Goal: Information Seeking & Learning: Learn about a topic

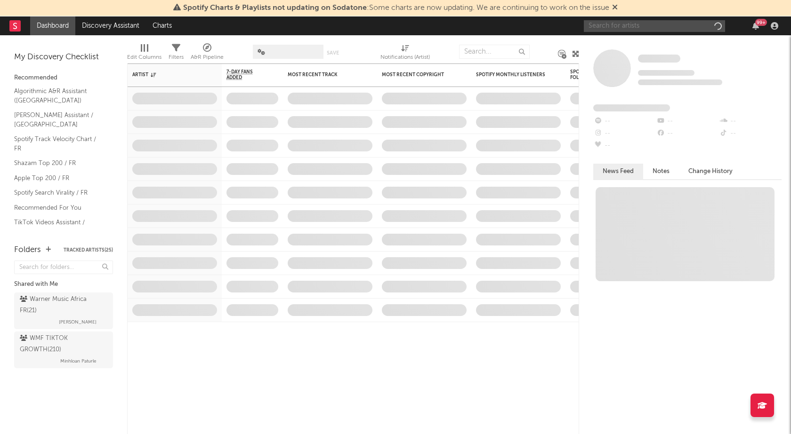
click at [642, 26] on input "text" at bounding box center [654, 26] width 141 height 12
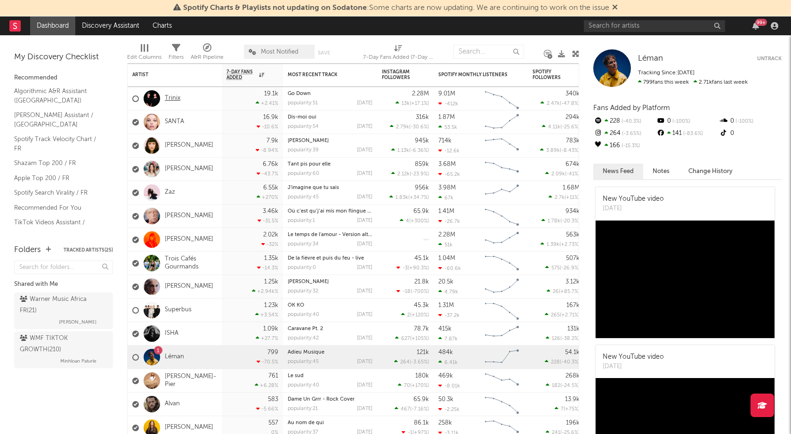
click at [173, 97] on link "Trinix" at bounding box center [173, 99] width 16 height 8
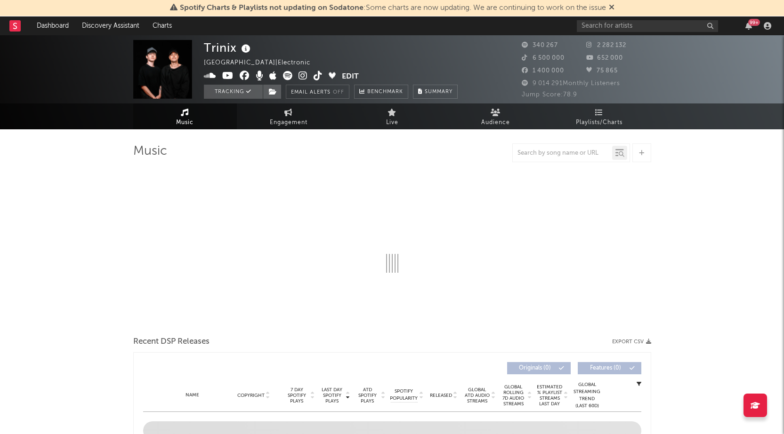
select select "6m"
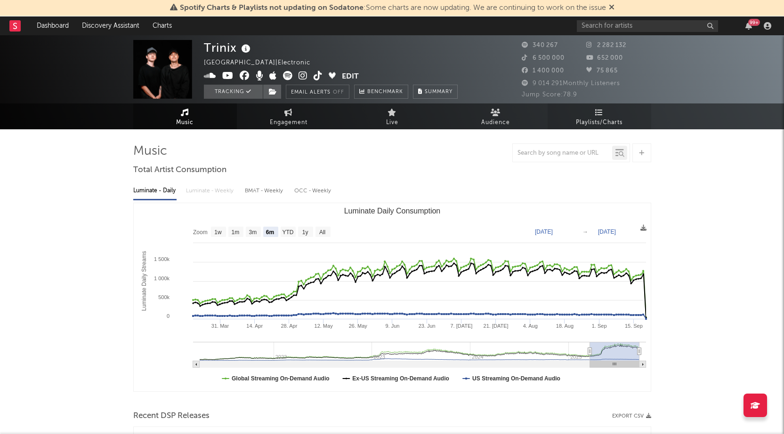
click at [599, 126] on span "Playlists/Charts" at bounding box center [599, 122] width 47 height 11
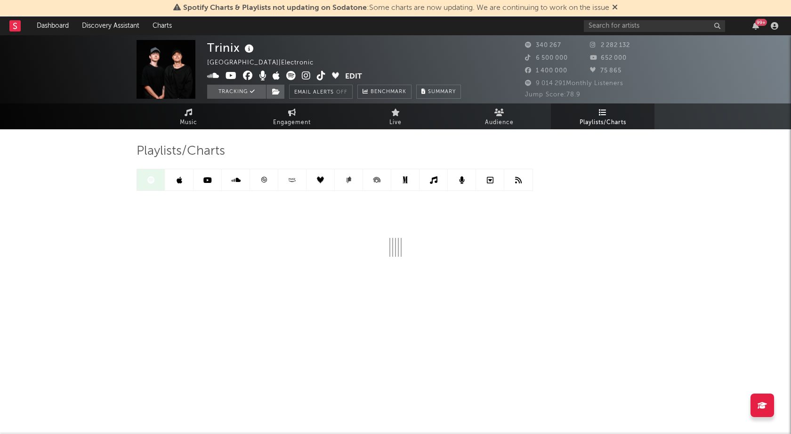
click at [259, 180] on link at bounding box center [264, 179] width 28 height 21
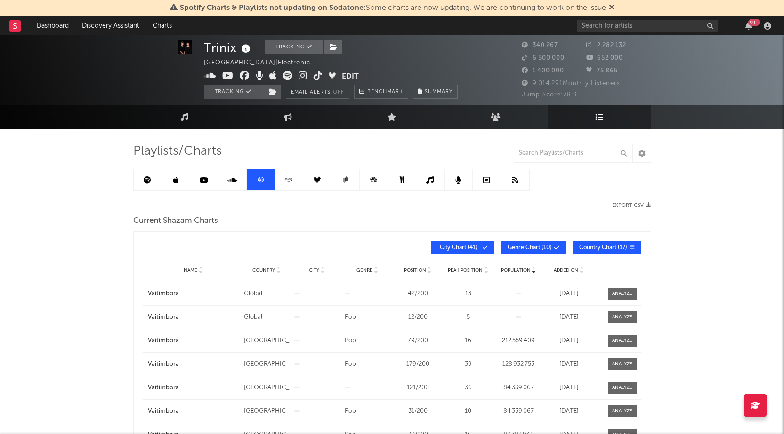
scroll to position [47, 0]
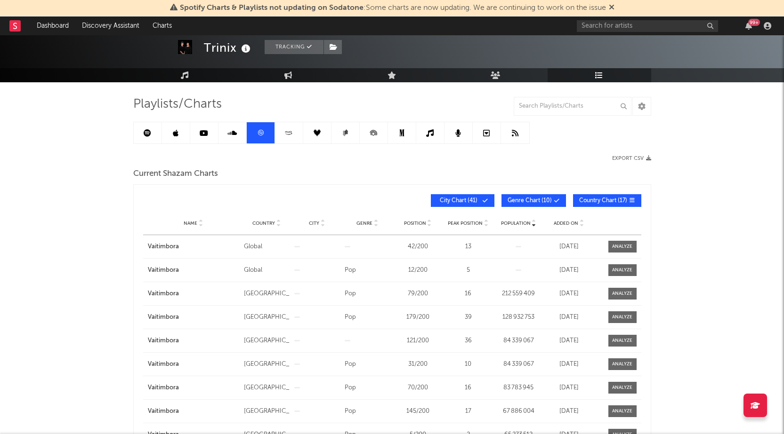
click at [566, 224] on span "Added On" at bounding box center [566, 224] width 24 height 6
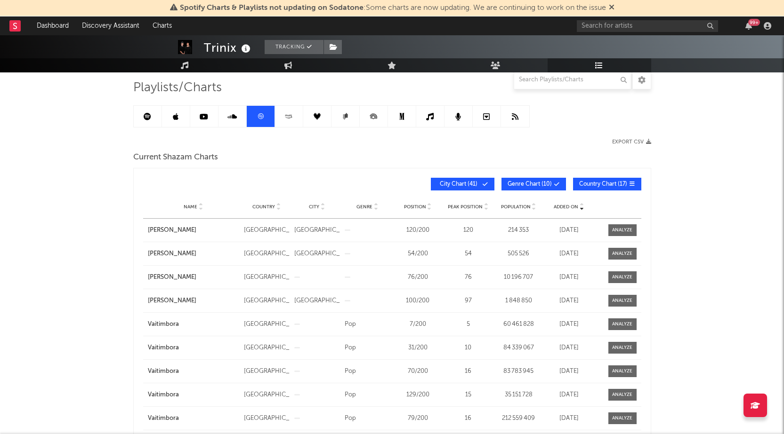
scroll to position [0, 0]
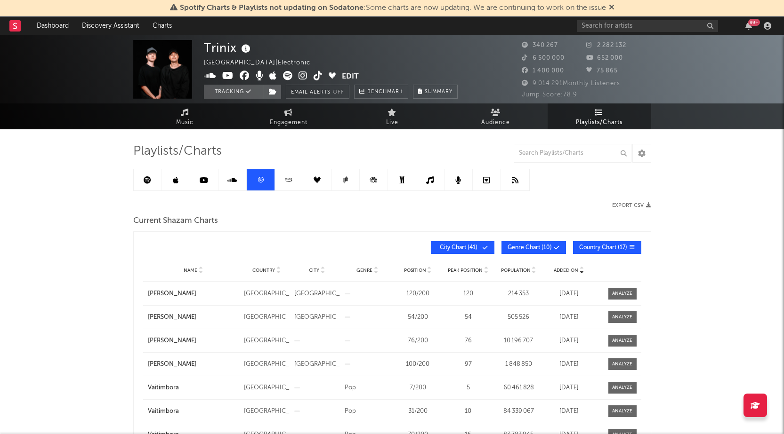
click at [153, 181] on link at bounding box center [148, 179] width 28 height 21
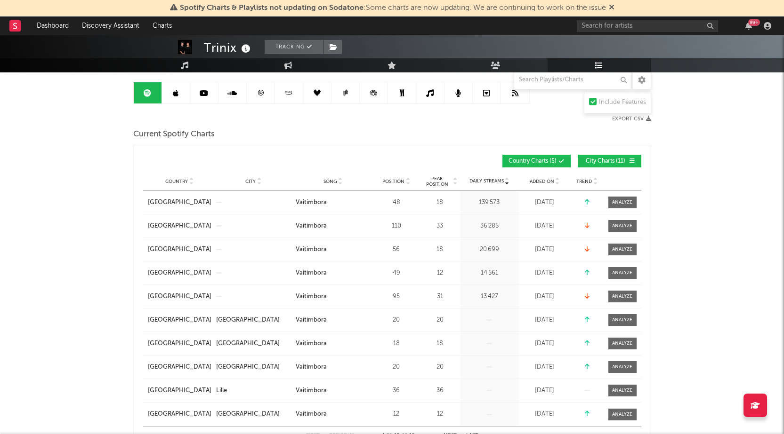
scroll to position [141, 0]
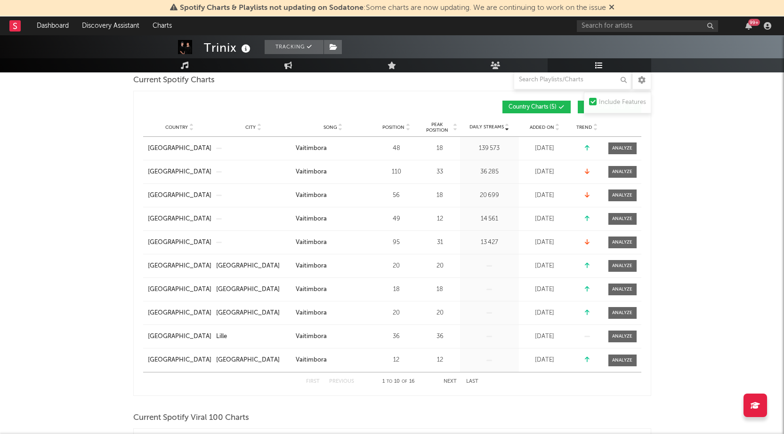
click at [538, 125] on span "Added On" at bounding box center [542, 128] width 24 height 6
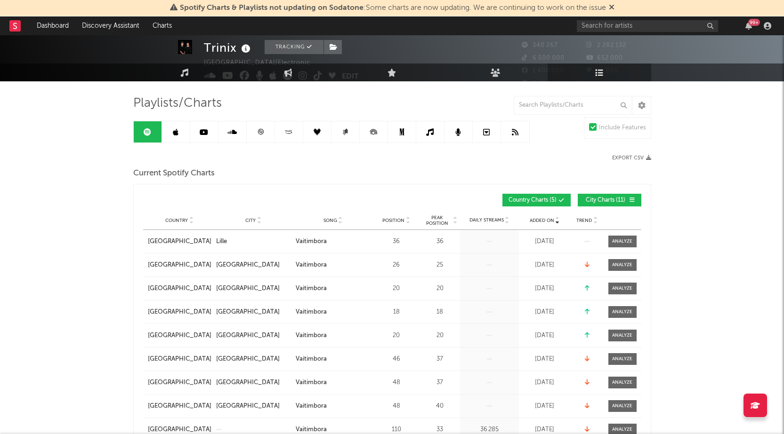
scroll to position [0, 0]
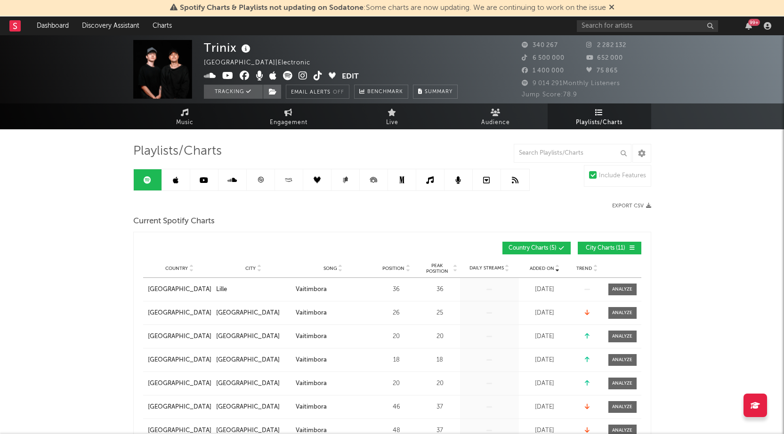
click at [266, 178] on link at bounding box center [261, 179] width 28 height 21
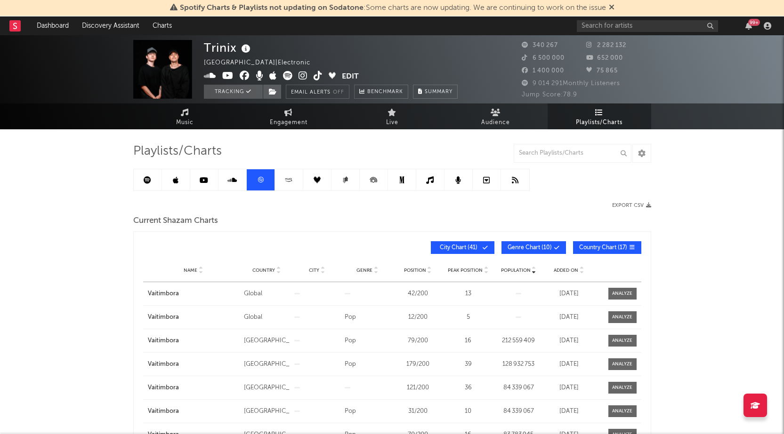
click at [558, 268] on span "Added On" at bounding box center [566, 271] width 24 height 6
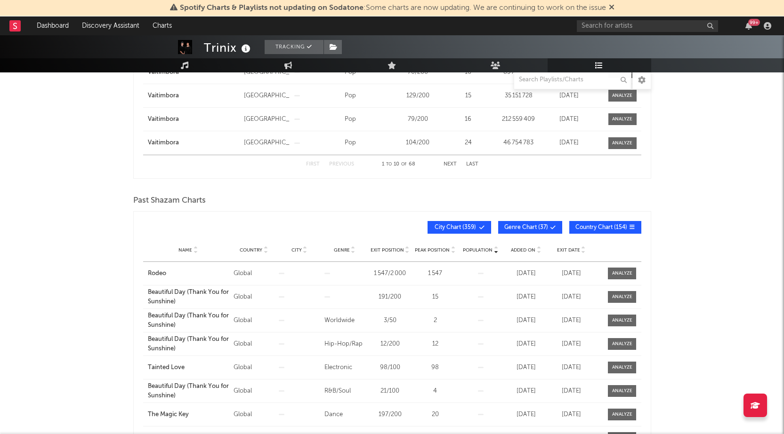
scroll to position [377, 0]
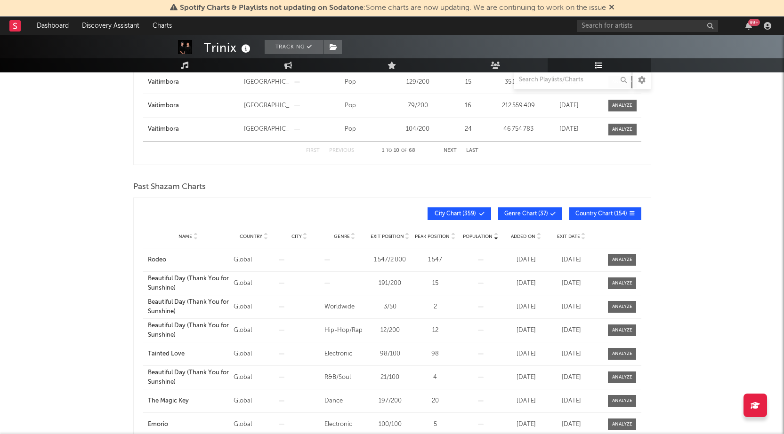
click at [525, 235] on span "Added On" at bounding box center [523, 237] width 24 height 6
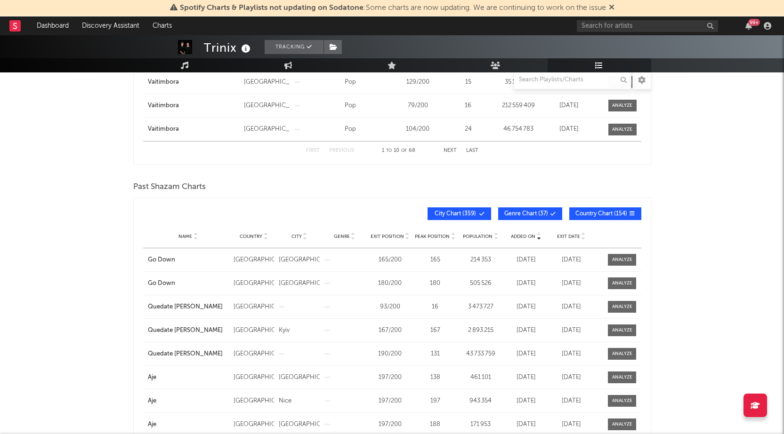
click at [525, 235] on span "Added On" at bounding box center [523, 237] width 24 height 6
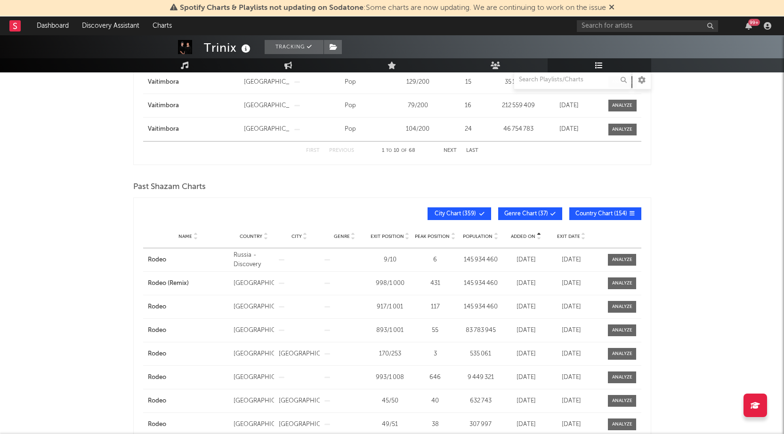
click at [525, 235] on span "Added On" at bounding box center [523, 237] width 24 height 6
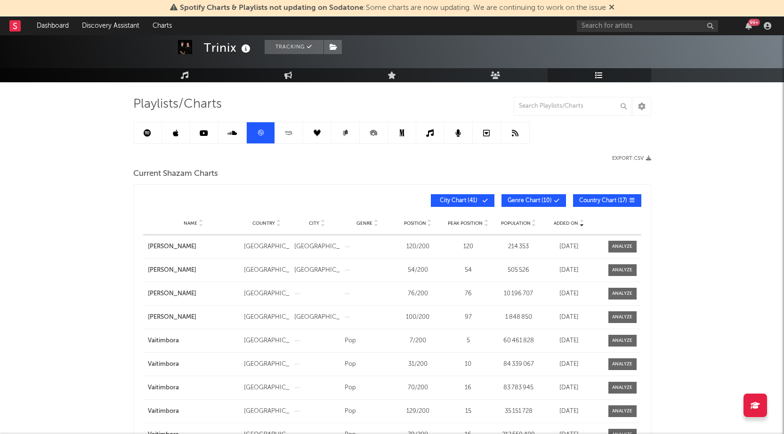
scroll to position [0, 0]
